Goal: Task Accomplishment & Management: Manage account settings

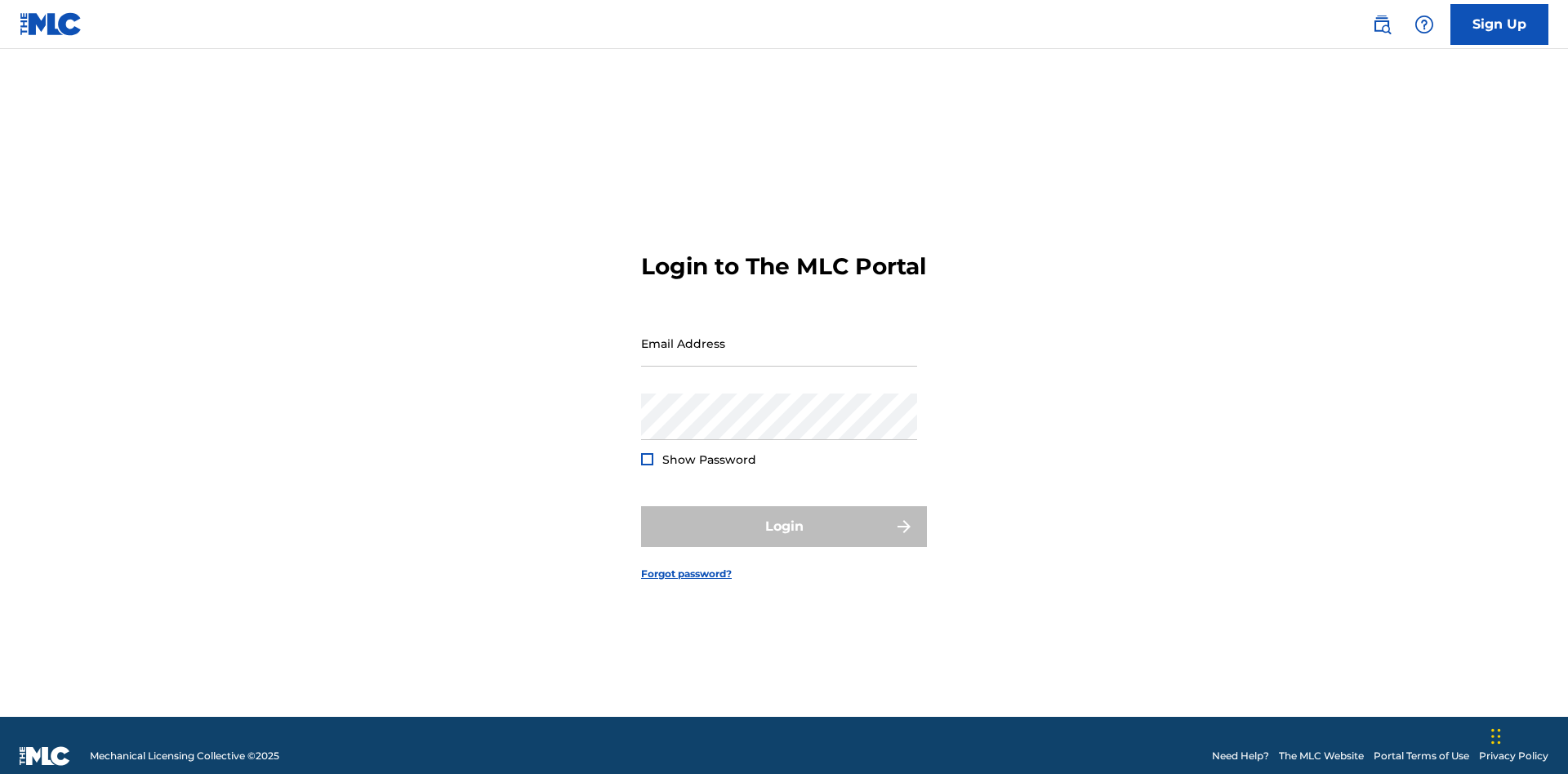
scroll to position [22, 0]
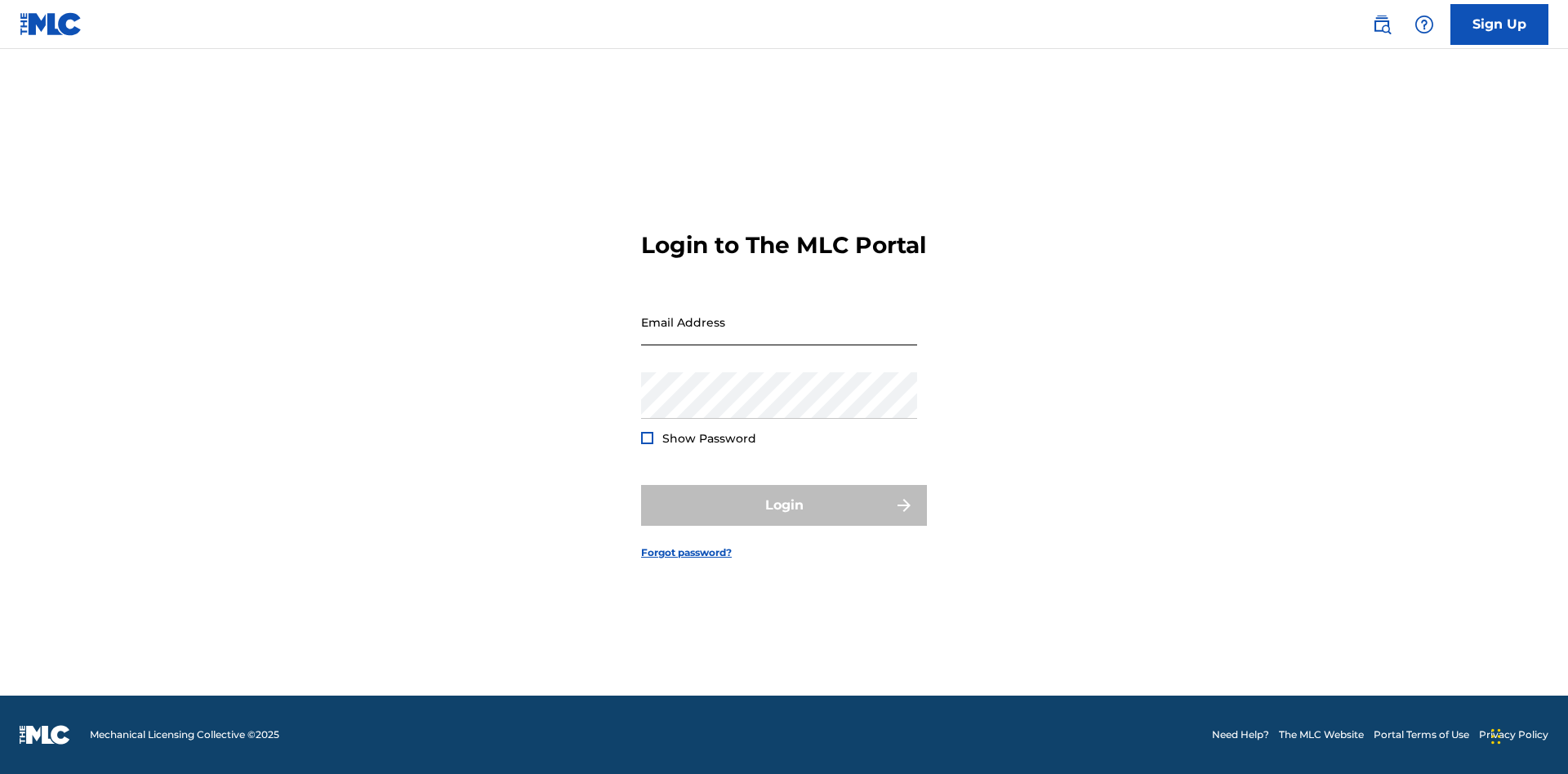
click at [779, 336] on input "Email Address" at bounding box center [778, 322] width 276 height 46
type input "[EMAIL_ADDRESS][DOMAIN_NAME]"
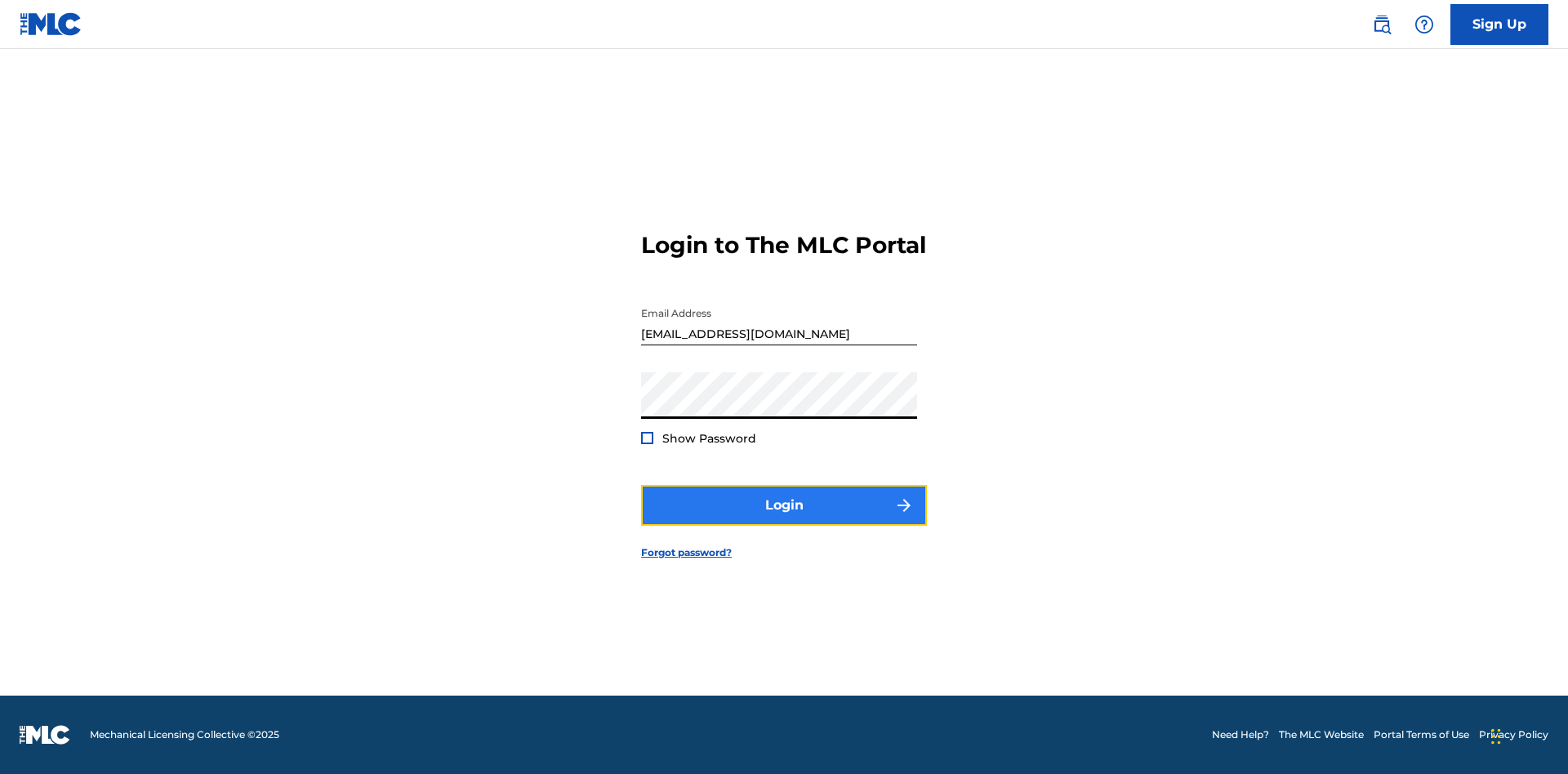
click at [784, 520] on button "Login" at bounding box center [784, 505] width 286 height 40
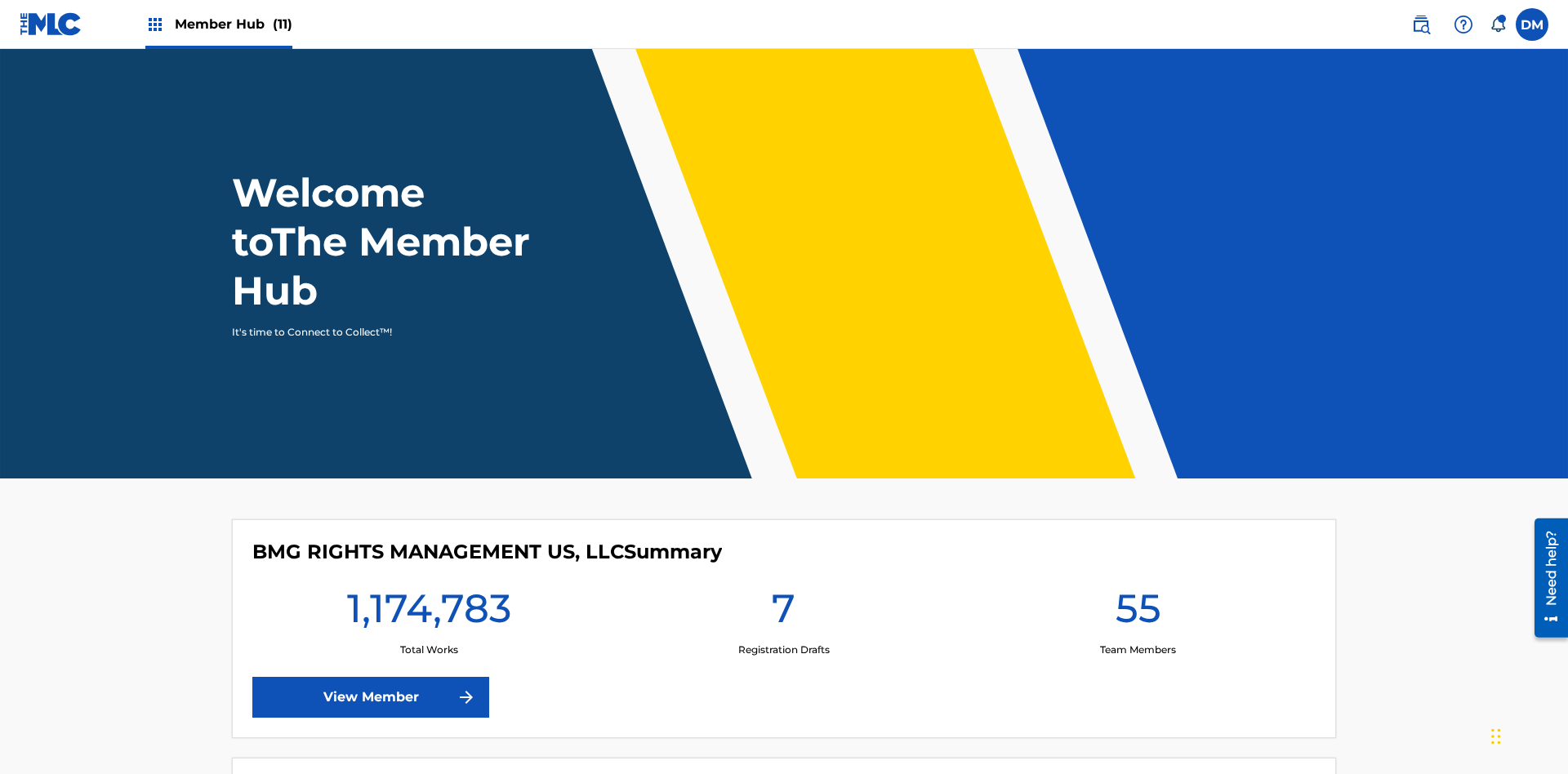
click at [218, 24] on span "Member Hub (11)" at bounding box center [233, 24] width 118 height 19
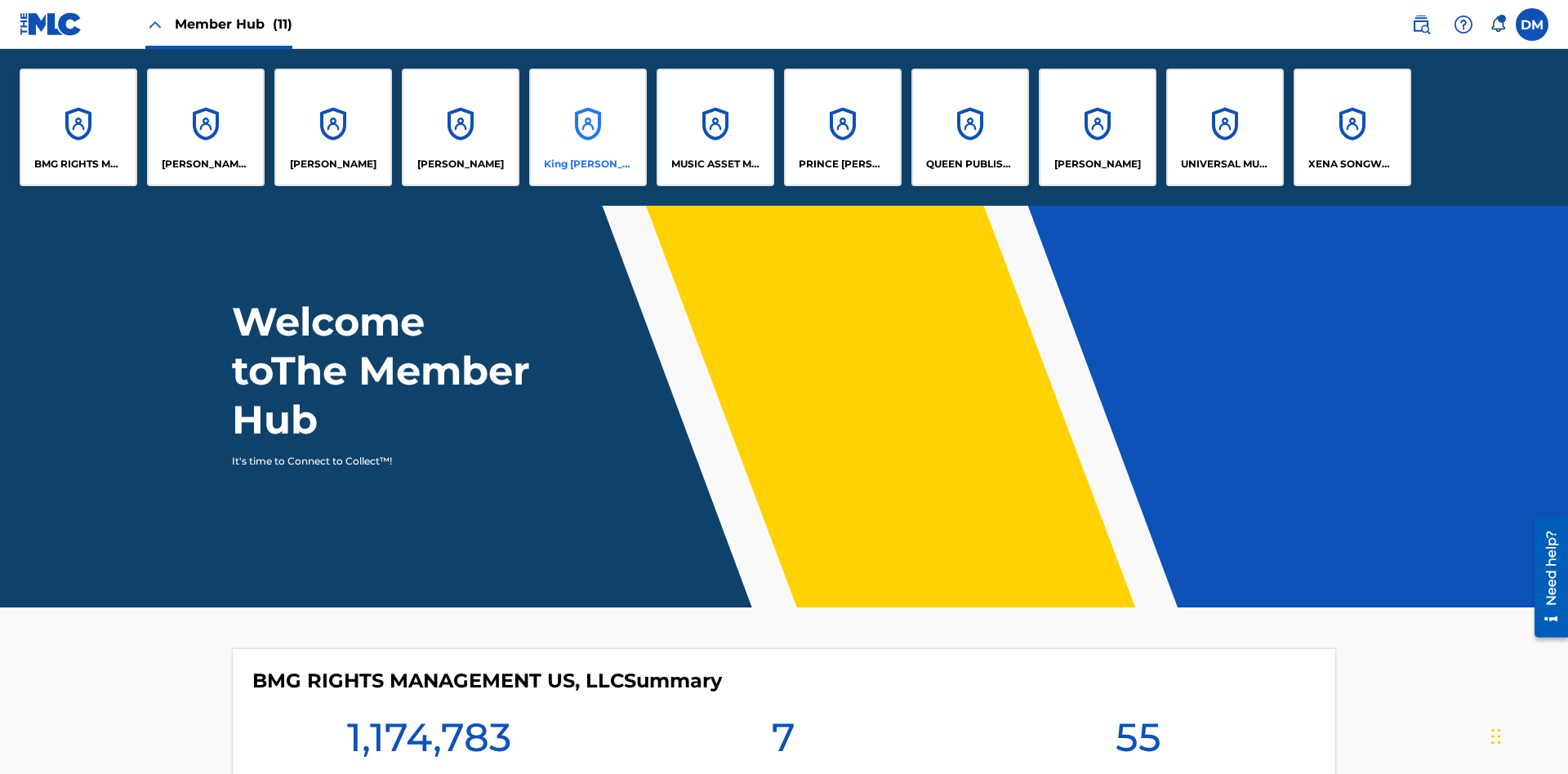
click at [587, 164] on p "King [PERSON_NAME]" at bounding box center [588, 165] width 89 height 15
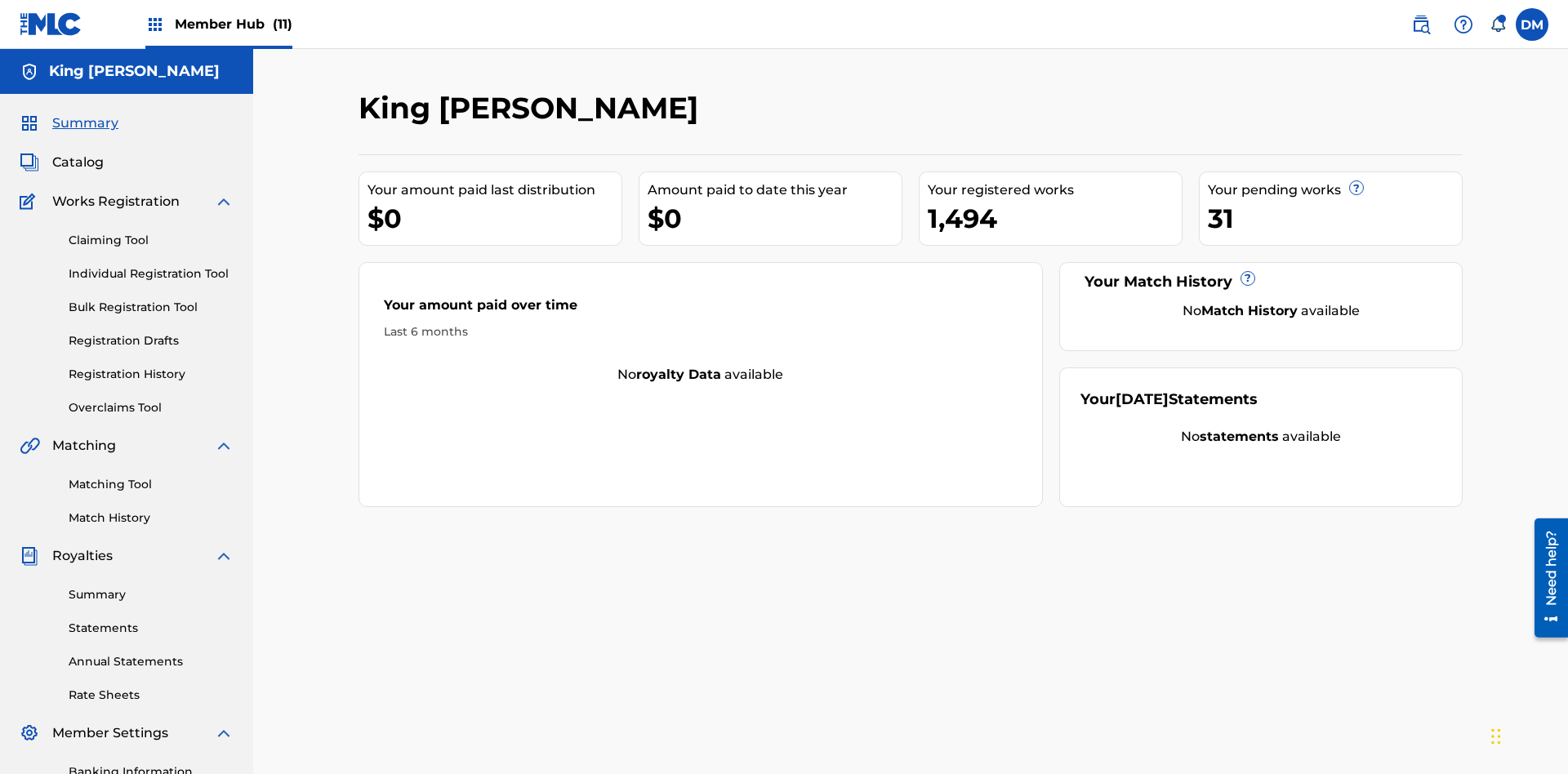
scroll to position [238, 0]
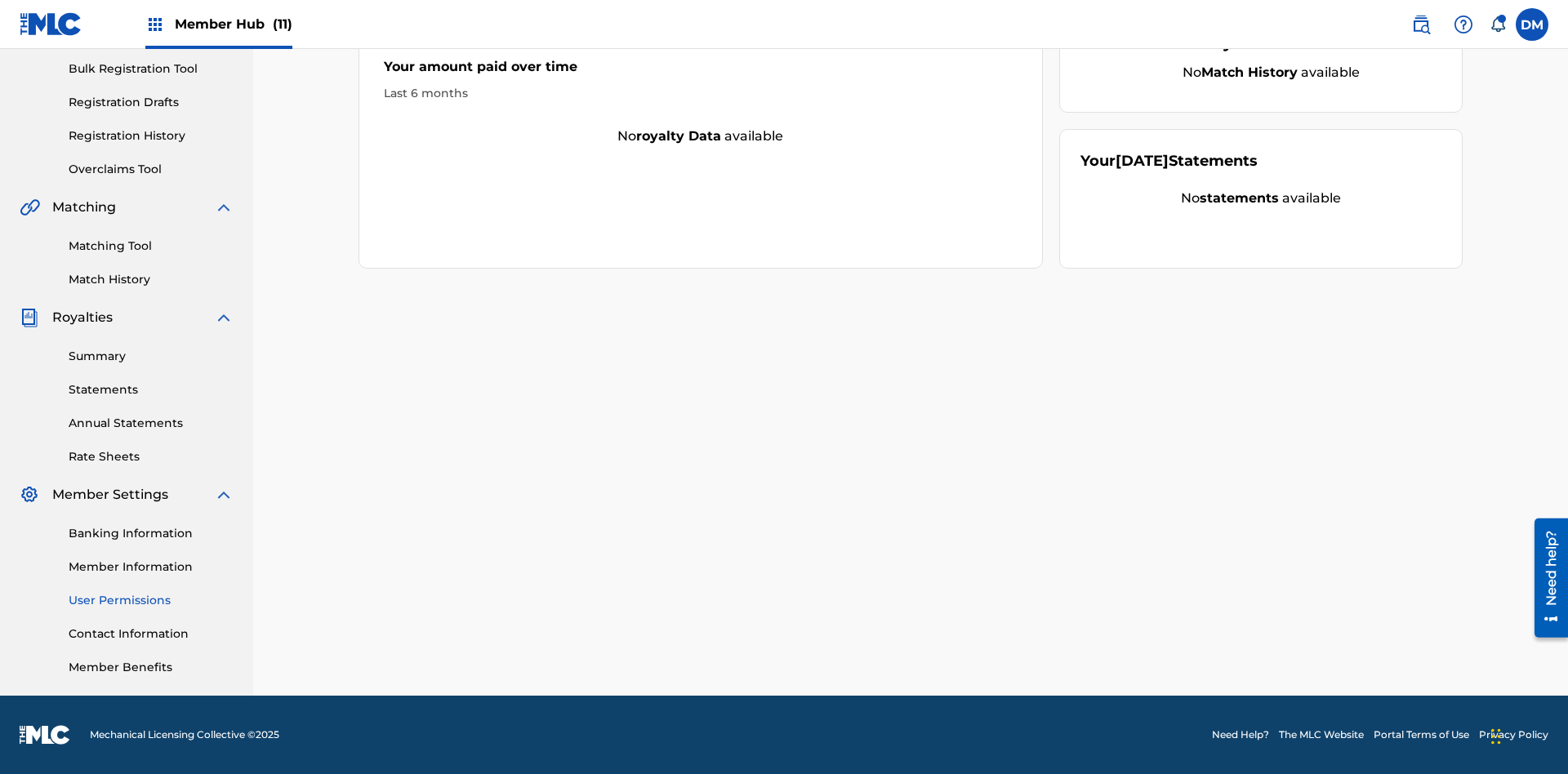
click at [151, 601] on link "User Permissions" at bounding box center [151, 601] width 165 height 17
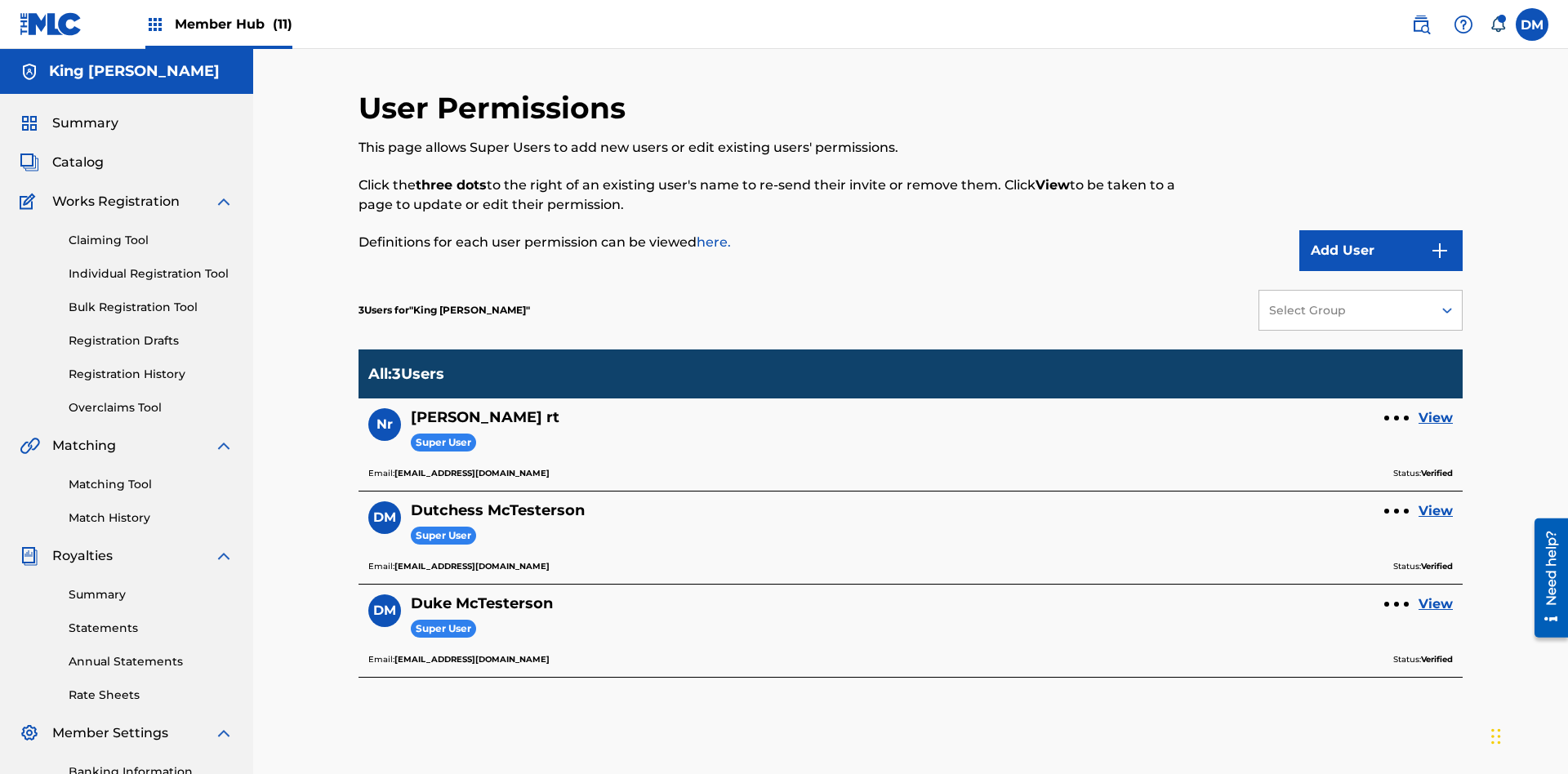
scroll to position [238, 0]
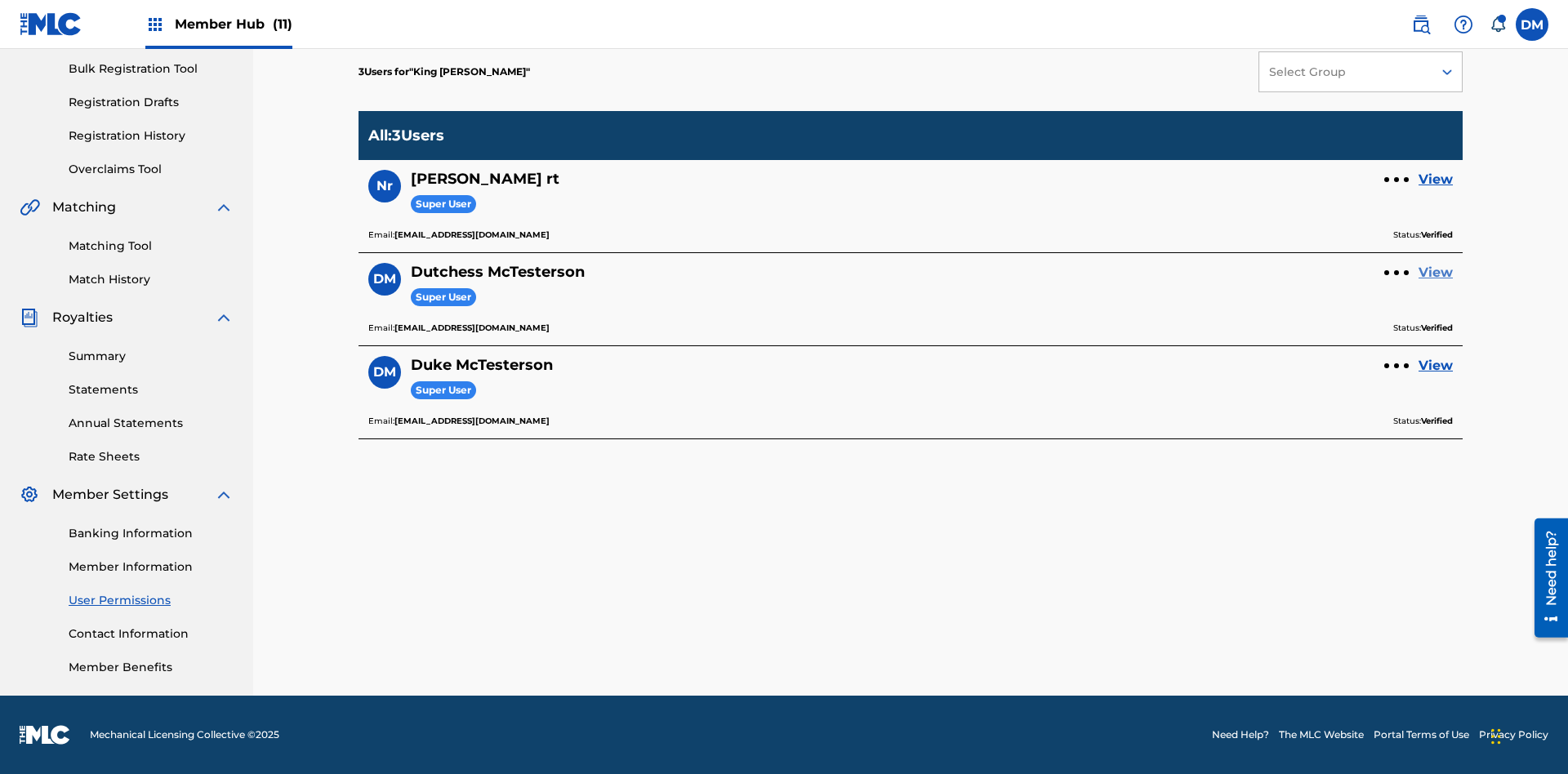
click at [1435, 273] on link "View" at bounding box center [1435, 272] width 34 height 20
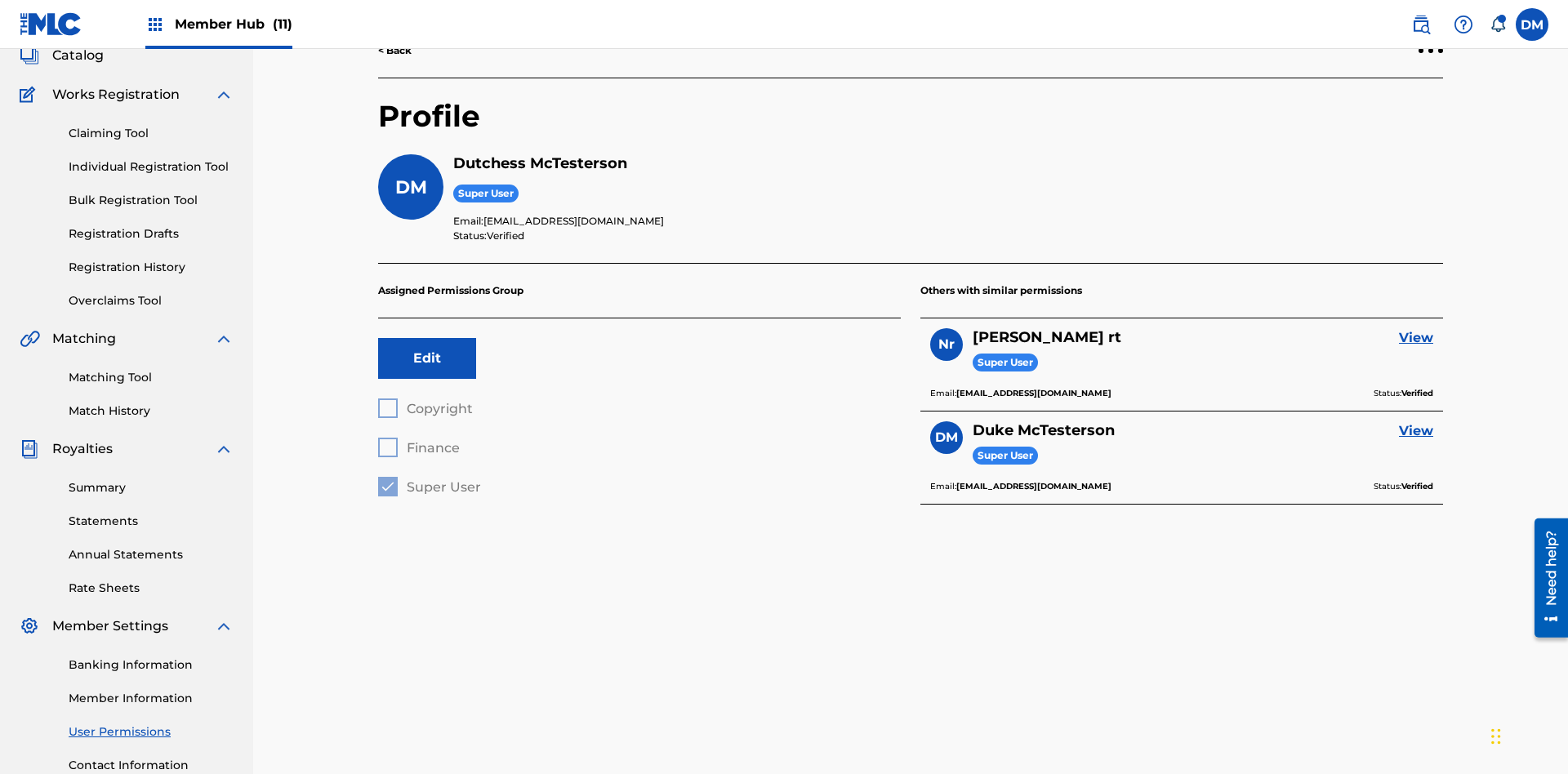
scroll to position [238, 0]
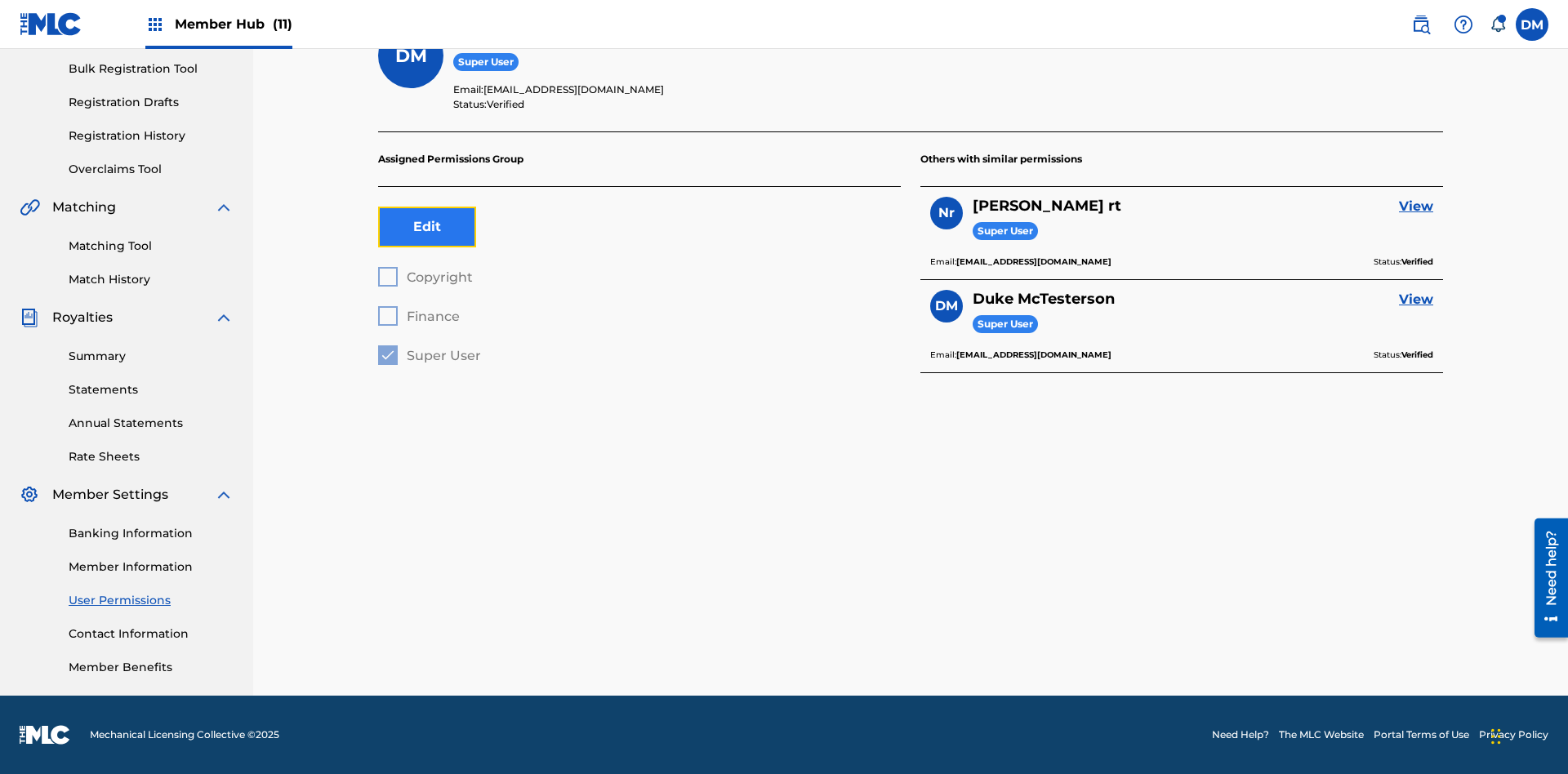
click at [427, 227] on button "Edit" at bounding box center [427, 226] width 98 height 40
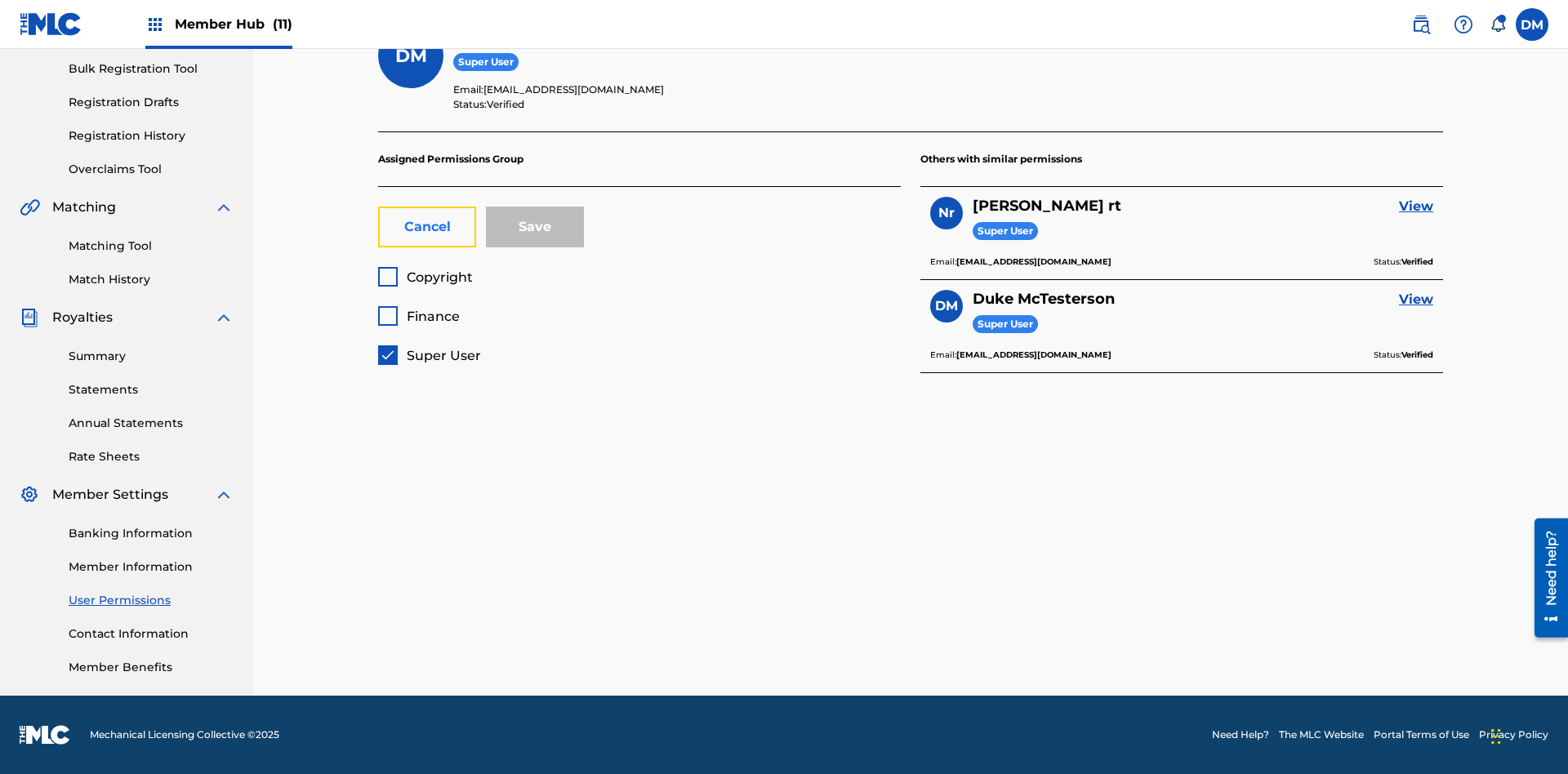
click at [427, 227] on button "Cancel" at bounding box center [427, 226] width 98 height 40
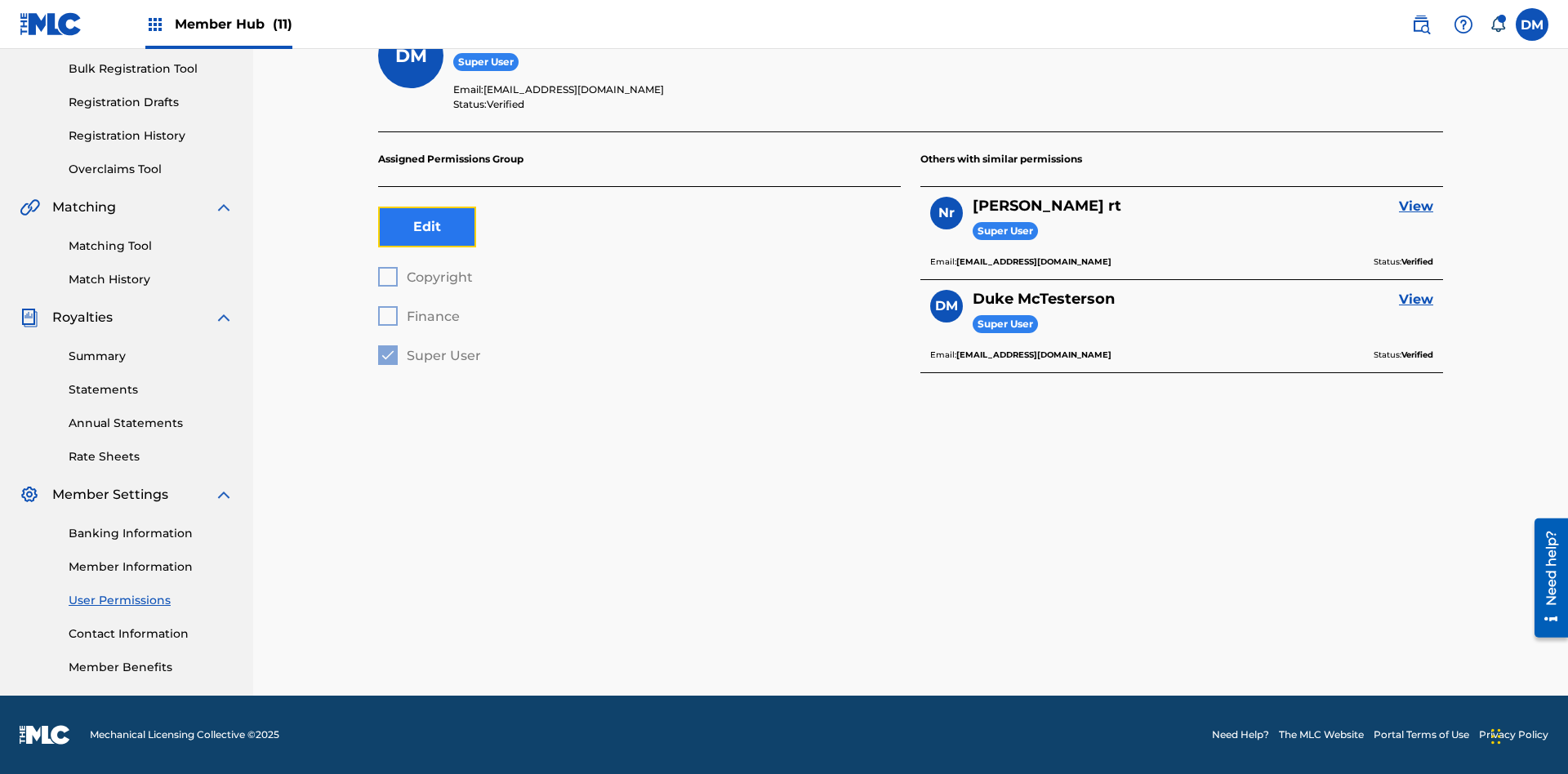
click at [427, 227] on button "Edit" at bounding box center [427, 226] width 98 height 40
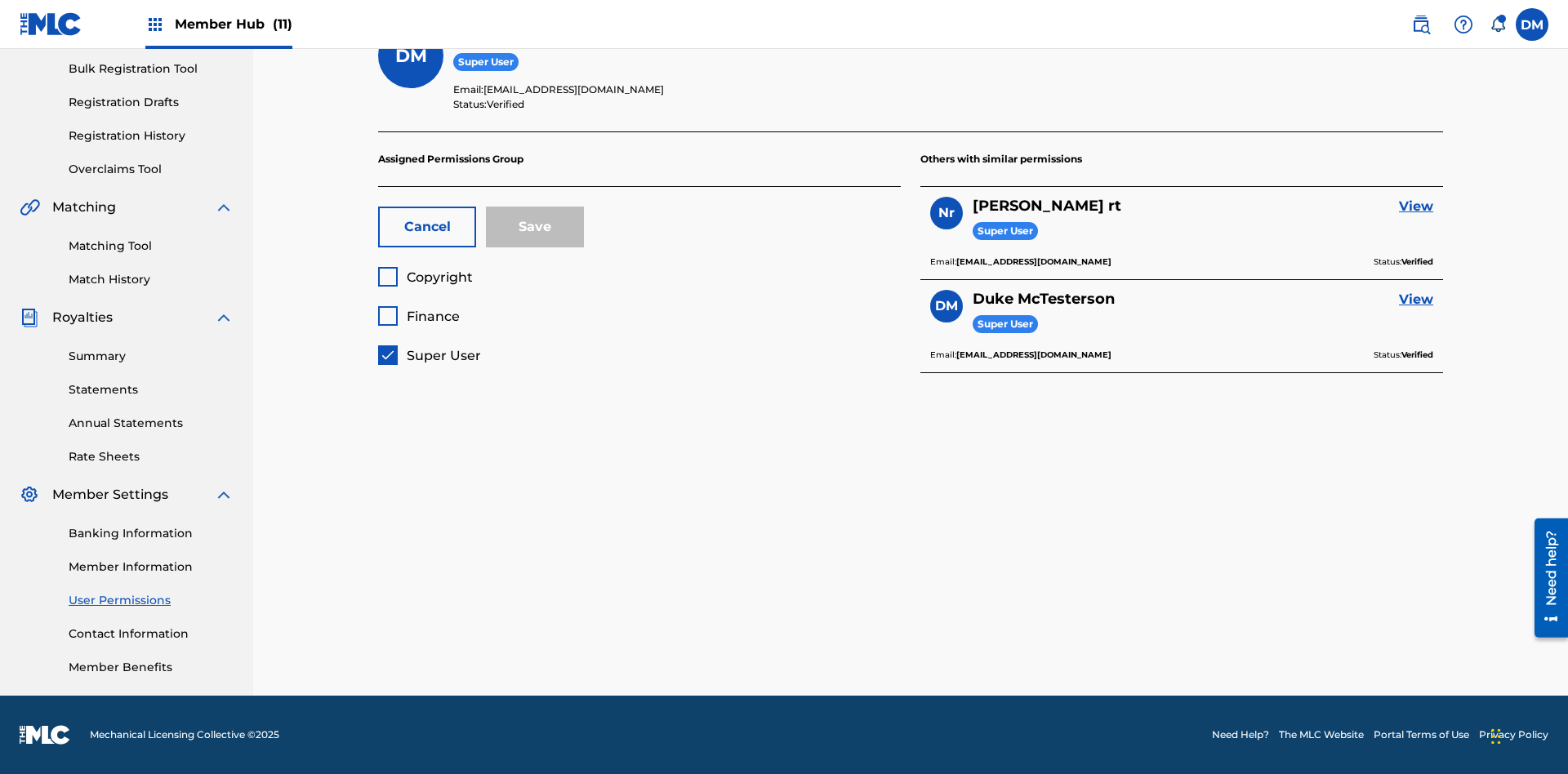
click at [424, 277] on span "Copyright" at bounding box center [440, 277] width 66 height 15
click at [418, 316] on span "Finance" at bounding box center [433, 316] width 53 height 15
click at [535, 227] on button "Save" at bounding box center [535, 226] width 98 height 40
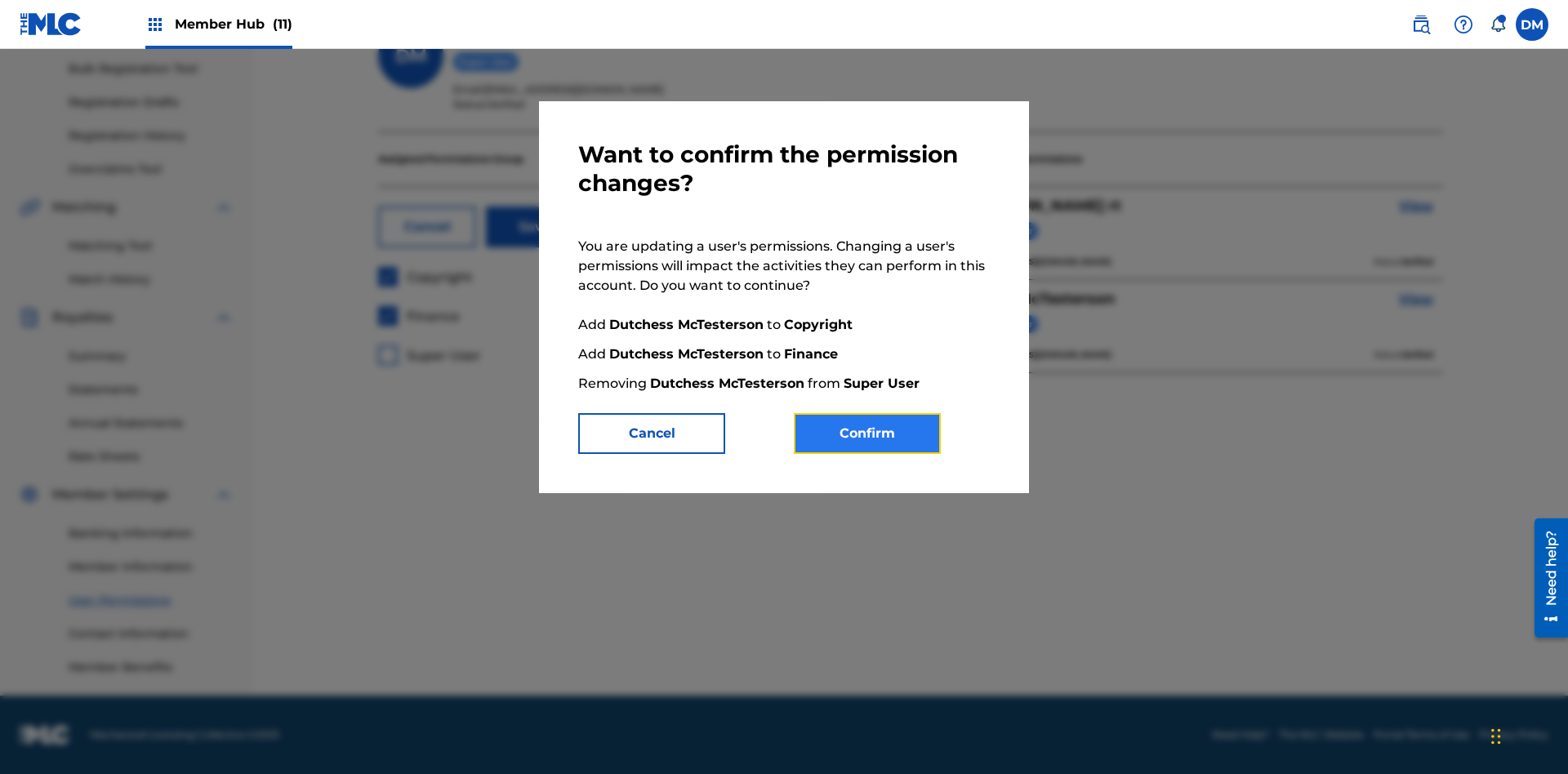
click at [867, 434] on button "Confirm" at bounding box center [867, 433] width 147 height 40
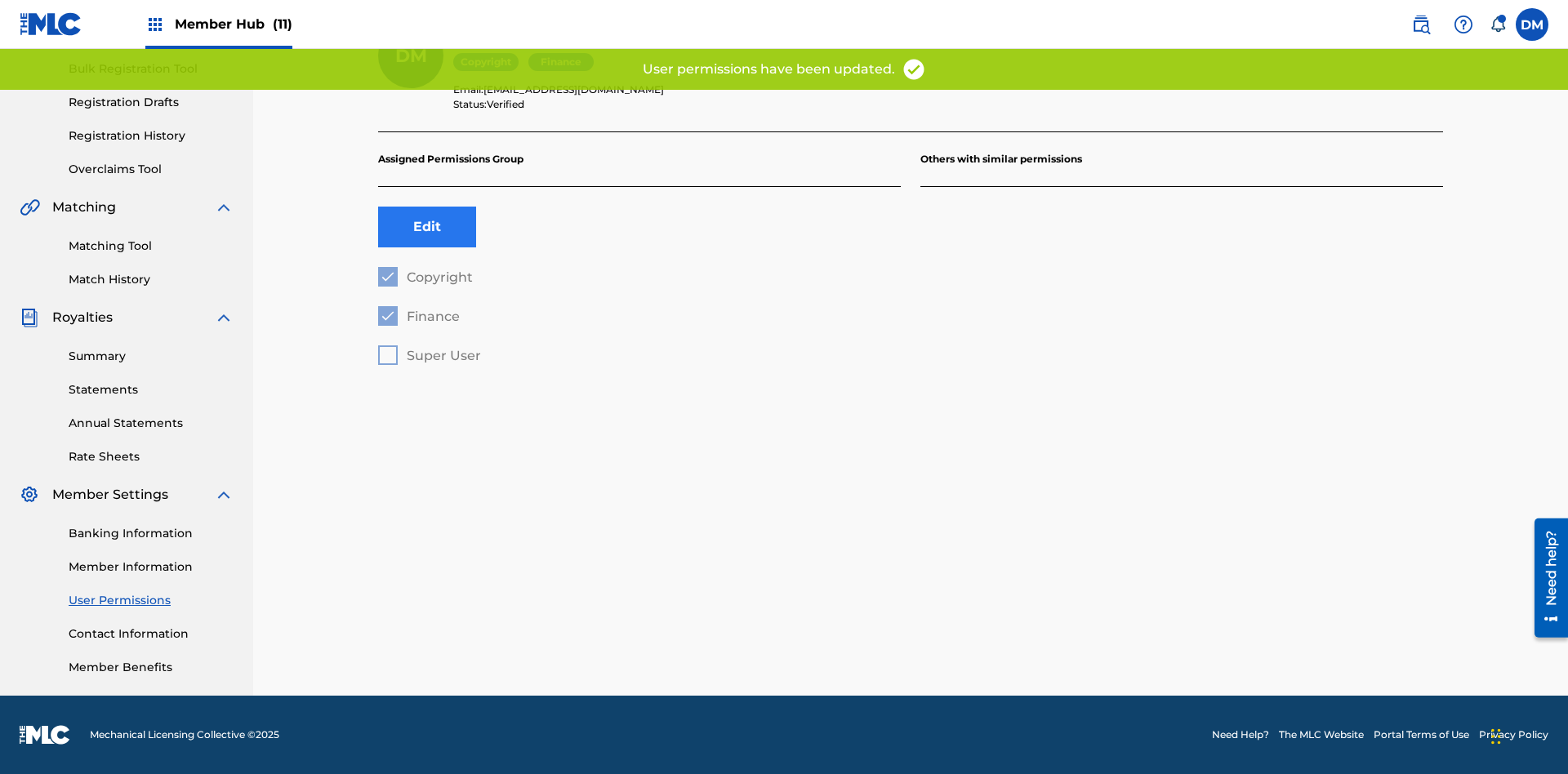
click at [427, 227] on button "Edit" at bounding box center [427, 226] width 98 height 40
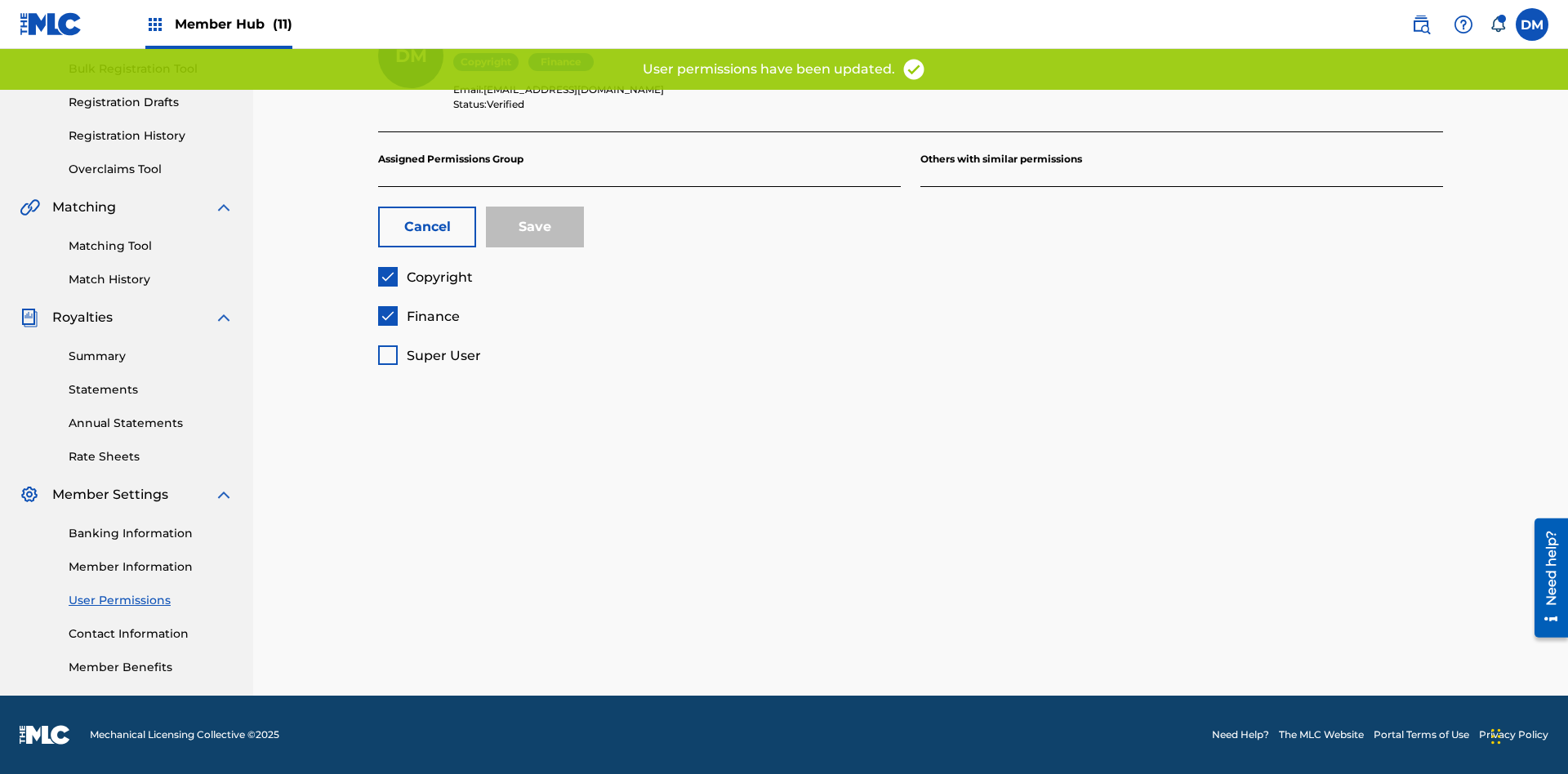
click at [418, 316] on span "Finance" at bounding box center [433, 316] width 53 height 15
click at [535, 227] on button "Save" at bounding box center [535, 226] width 98 height 40
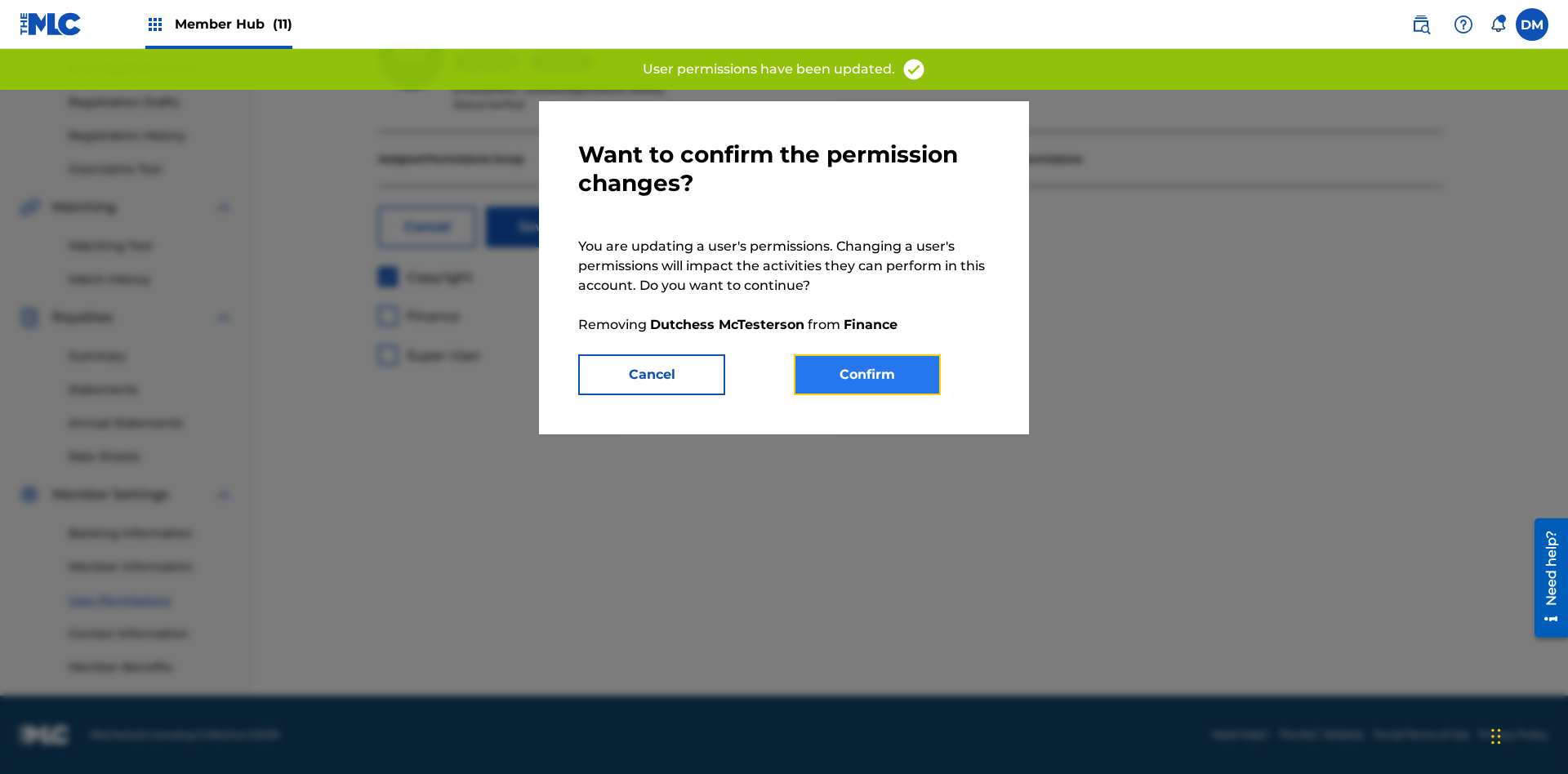
click at [867, 375] on button "Confirm" at bounding box center [867, 375] width 147 height 40
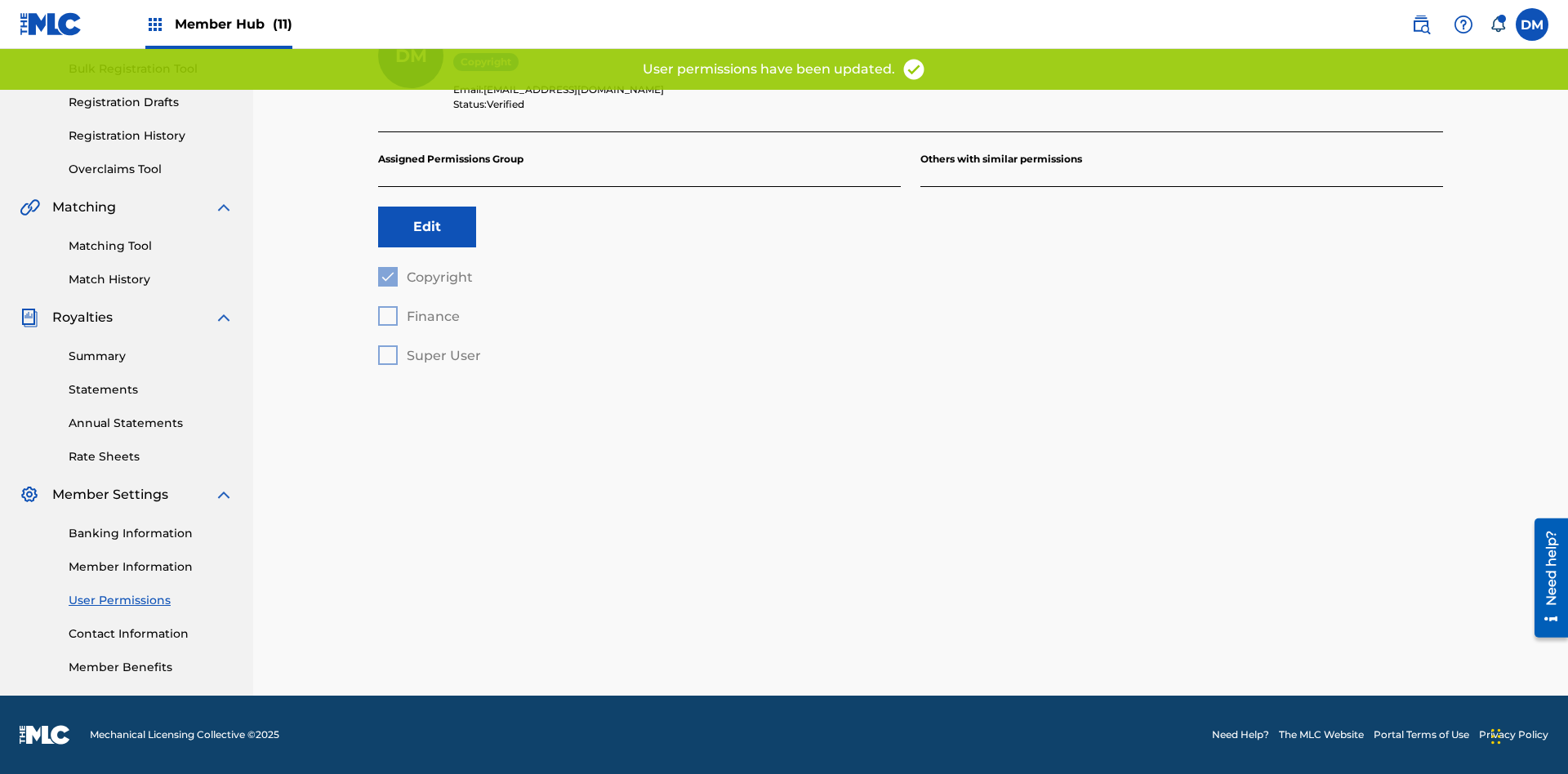
scroll to position [193, 0]
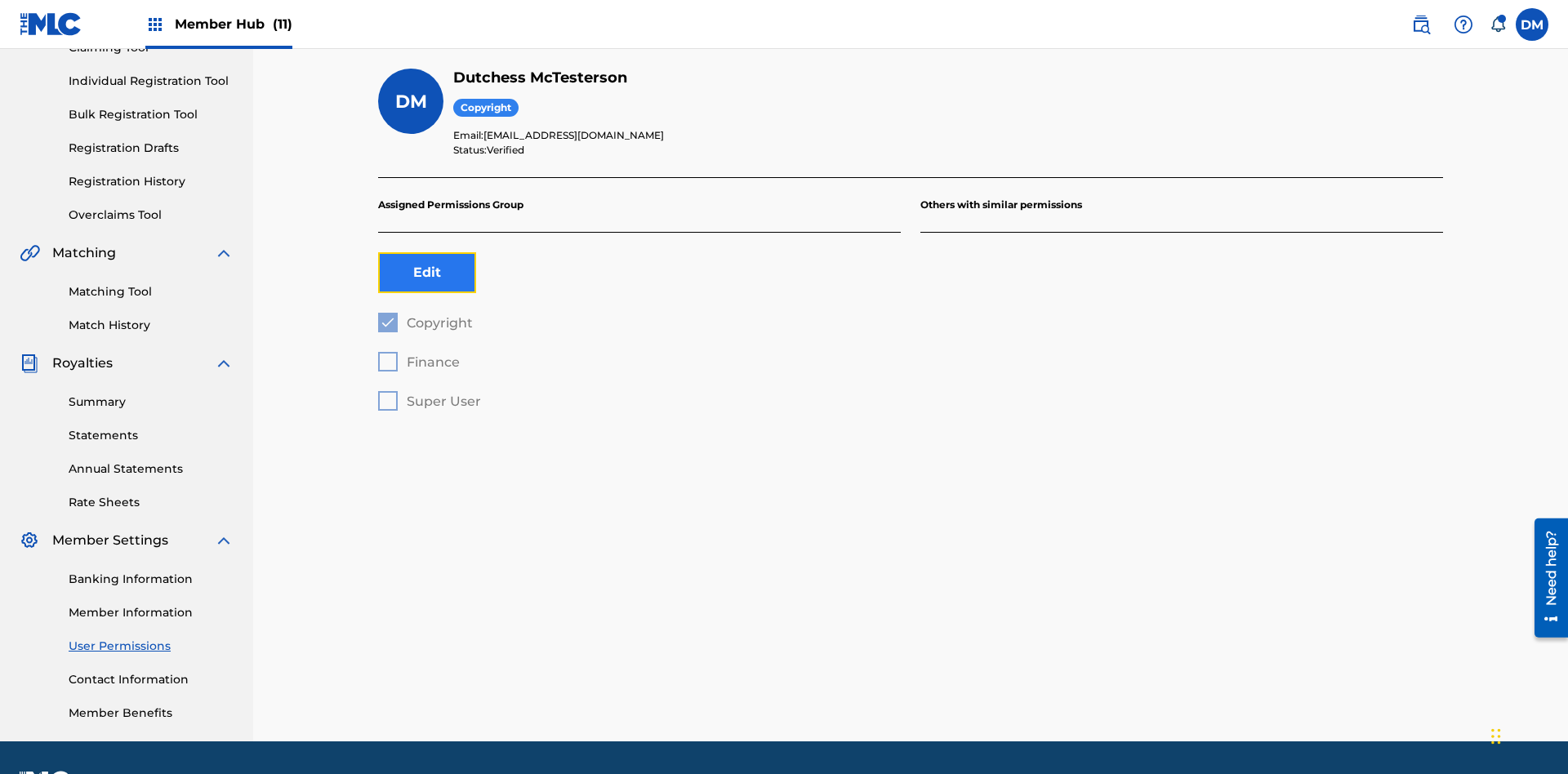
click at [427, 252] on button "Edit" at bounding box center [427, 272] width 98 height 40
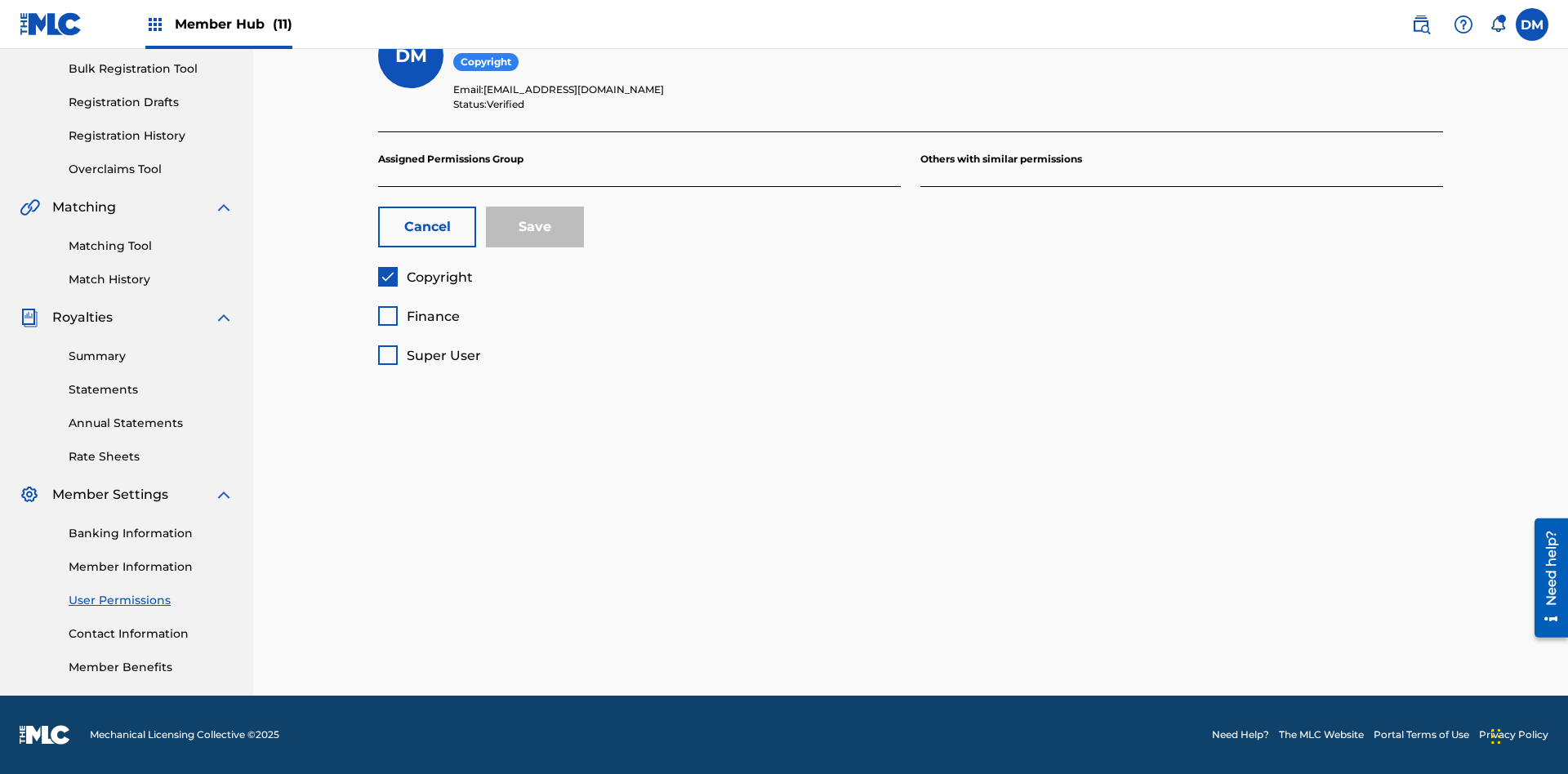
click at [424, 277] on span "Copyright" at bounding box center [440, 277] width 66 height 15
click at [418, 316] on span "Finance" at bounding box center [433, 316] width 53 height 15
click at [535, 227] on button "Save" at bounding box center [535, 226] width 98 height 40
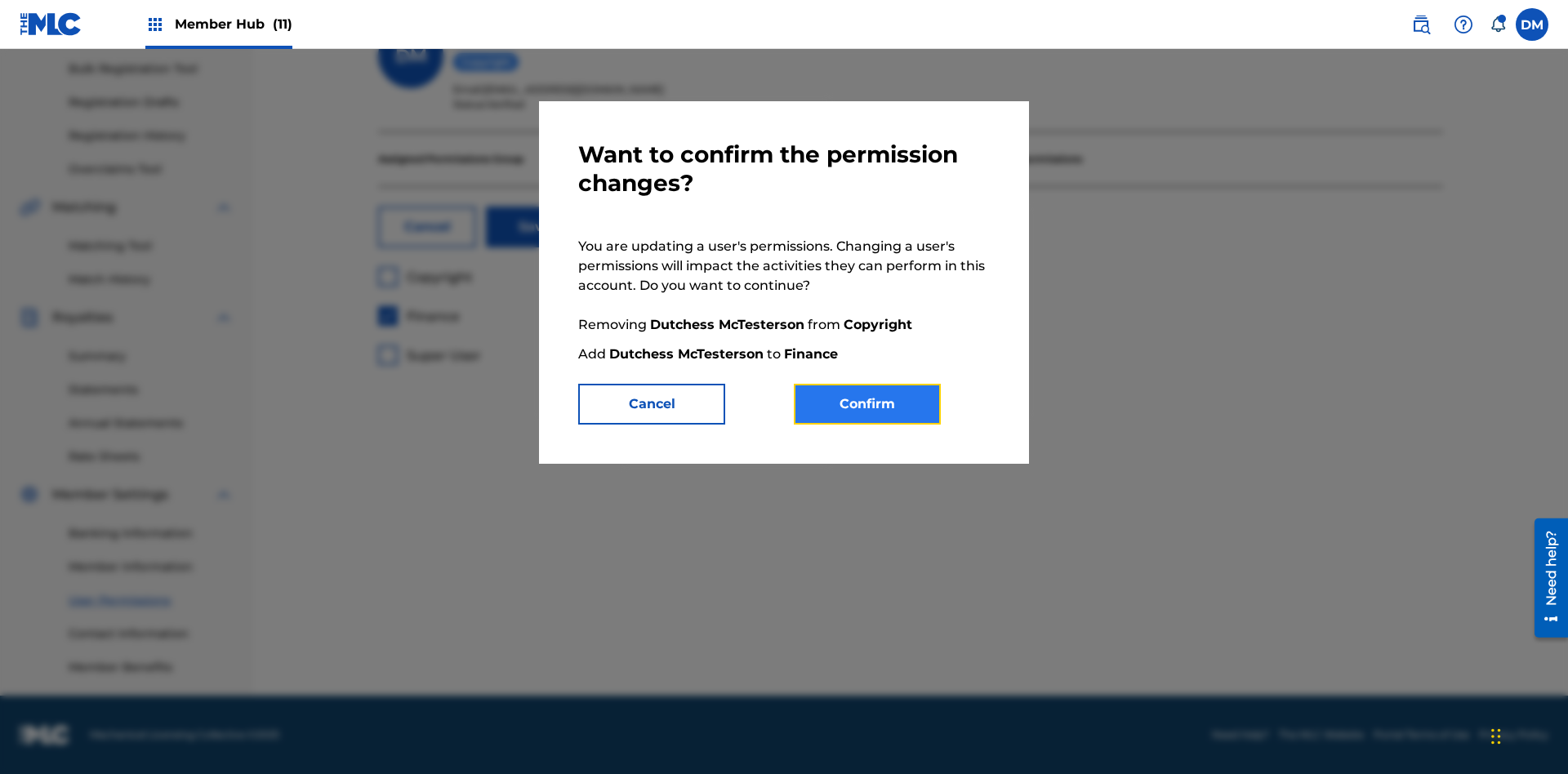
click at [867, 404] on button "Confirm" at bounding box center [867, 404] width 147 height 40
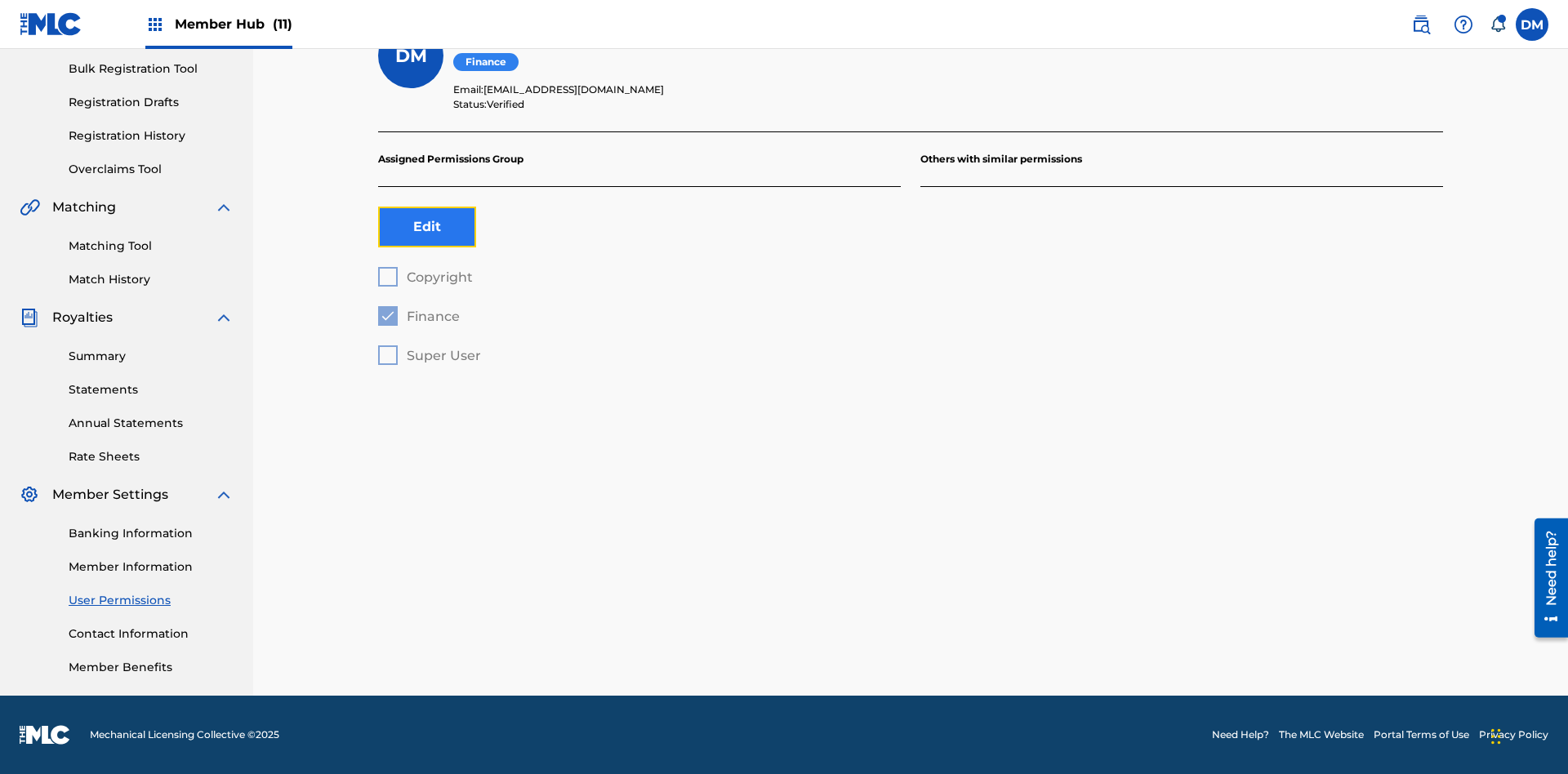
click at [427, 227] on button "Edit" at bounding box center [427, 226] width 98 height 40
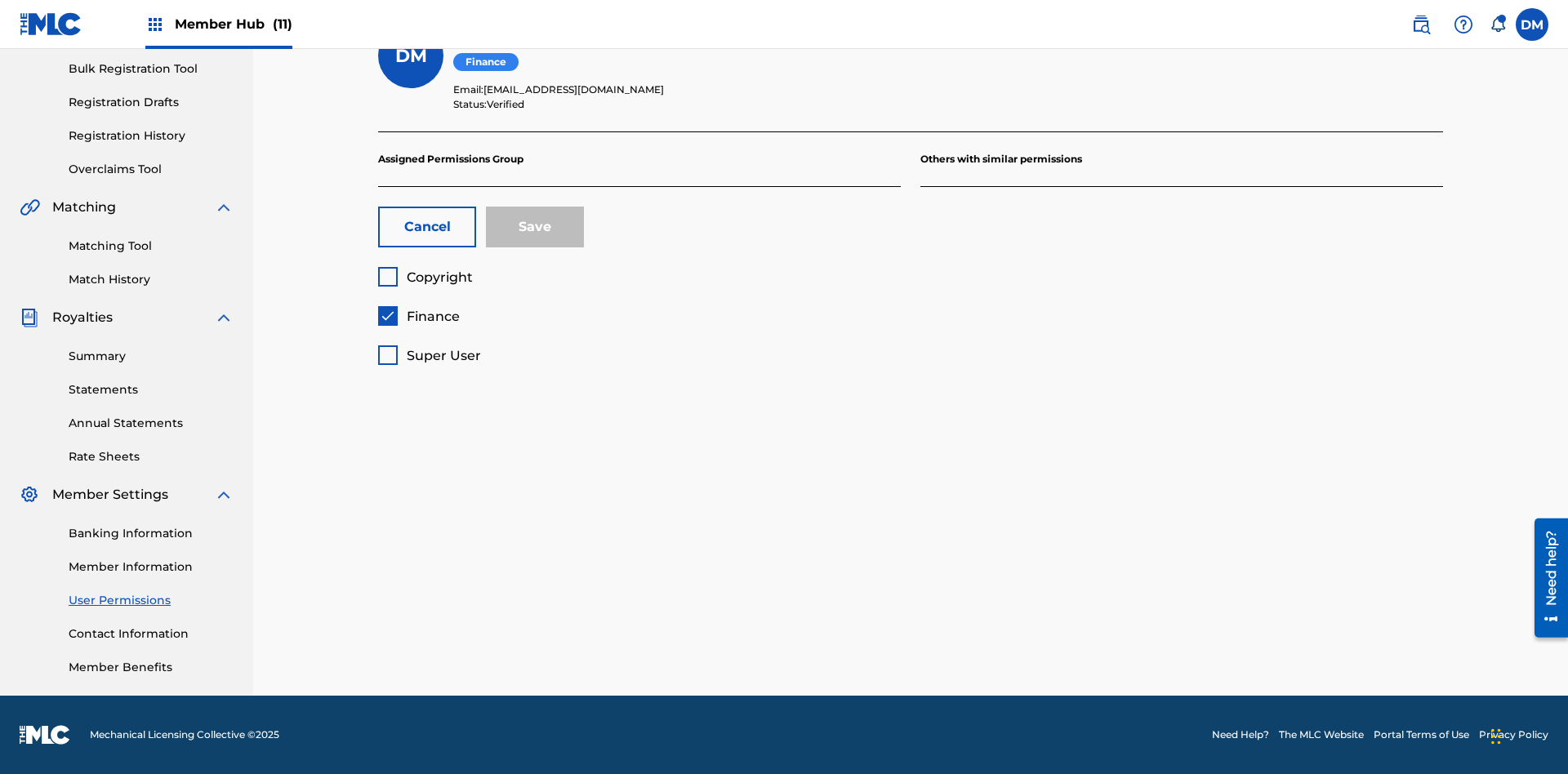
click at [418, 316] on span "Finance" at bounding box center [433, 316] width 53 height 15
click at [428, 355] on span "Super User" at bounding box center [443, 356] width 74 height 15
click at [535, 227] on button "Save" at bounding box center [535, 226] width 98 height 40
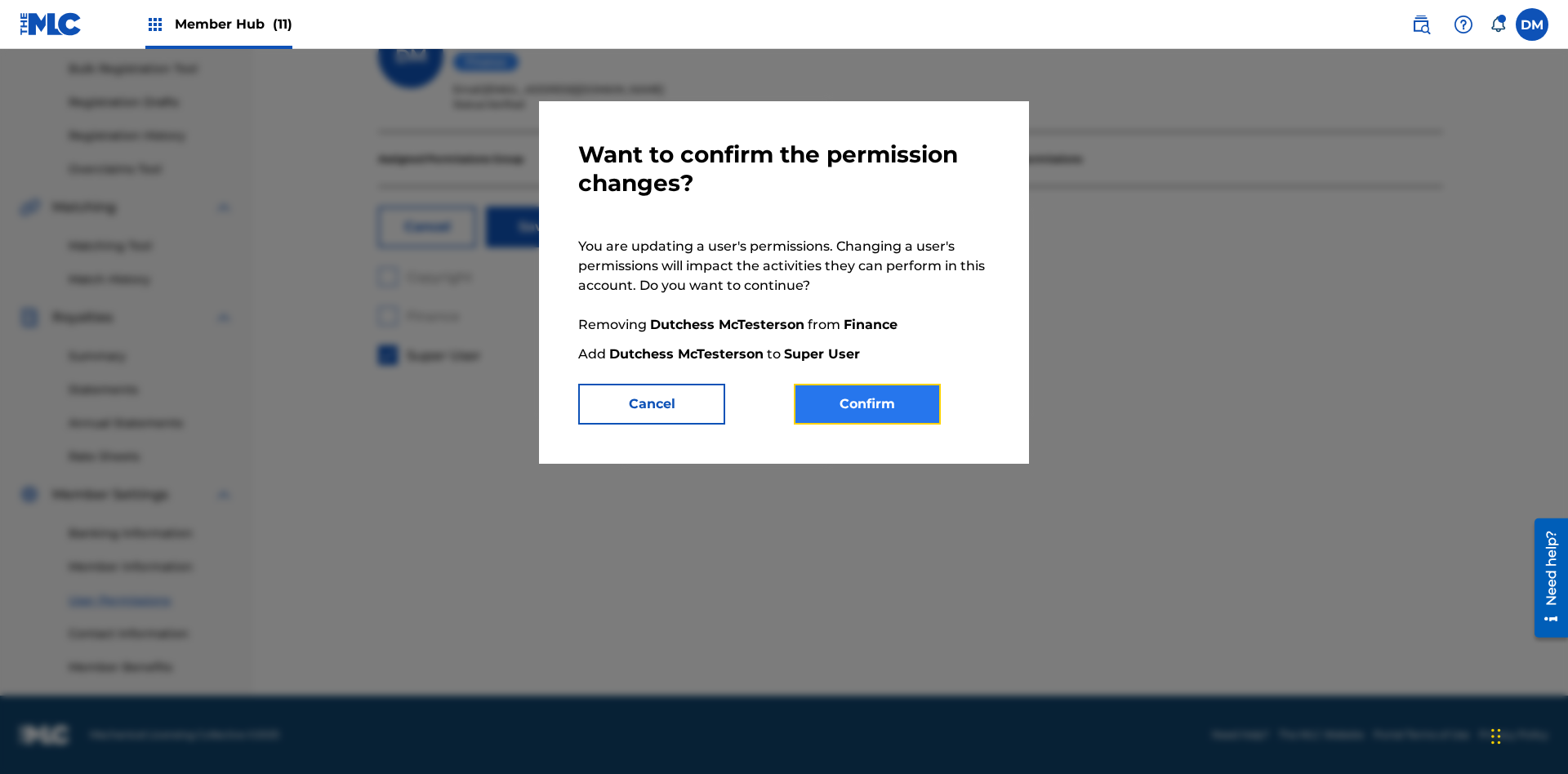
click at [867, 404] on button "Confirm" at bounding box center [867, 404] width 147 height 40
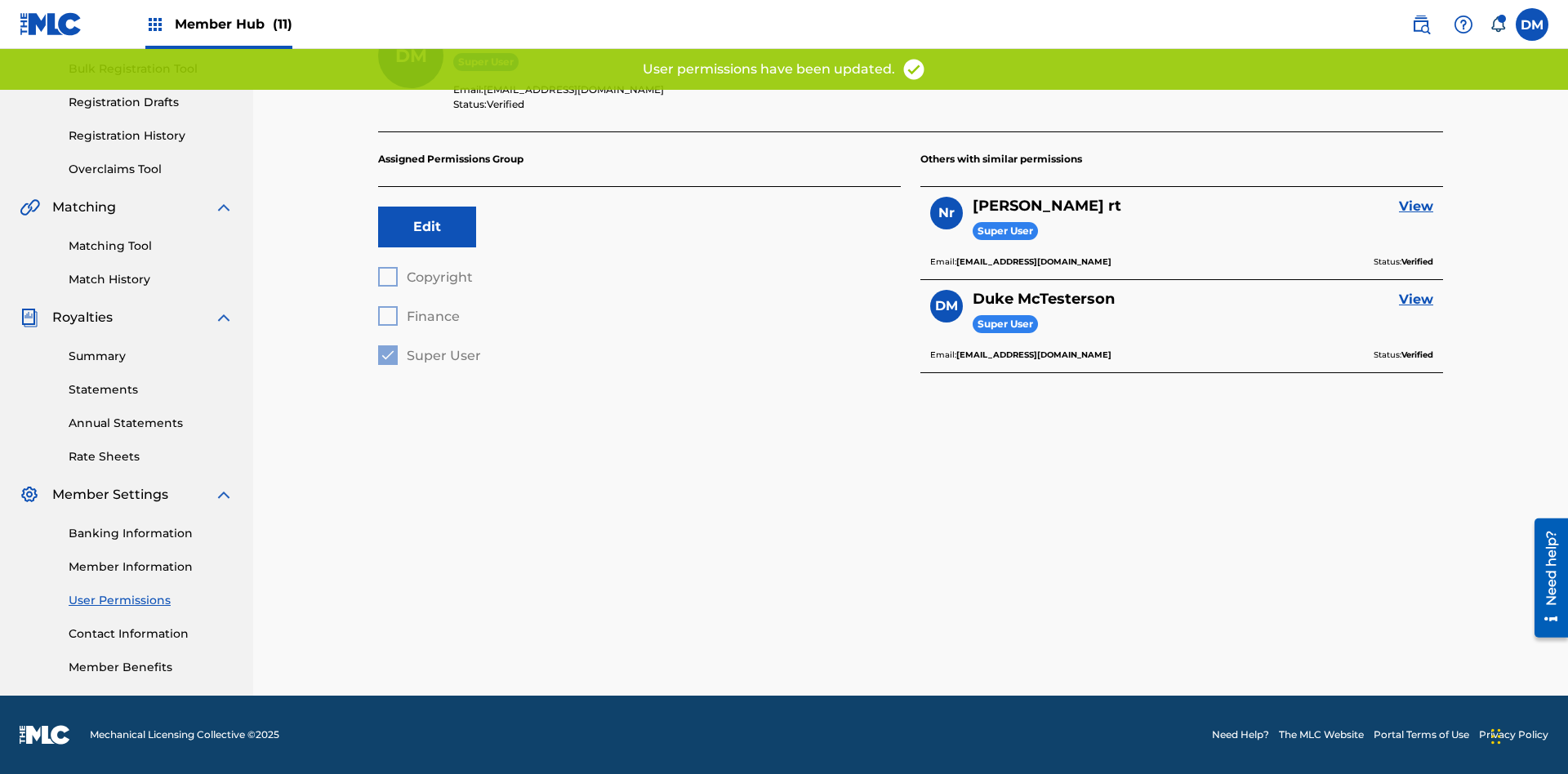
scroll to position [193, 0]
